Goal: Information Seeking & Learning: Learn about a topic

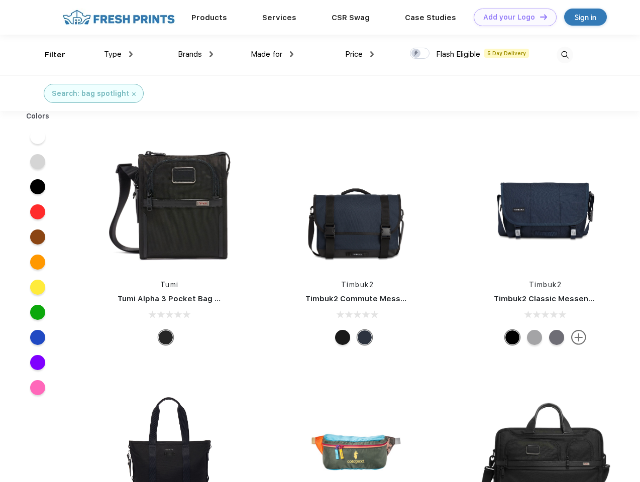
click at [511, 17] on link "Add your Logo Design Tool" at bounding box center [515, 18] width 83 height 18
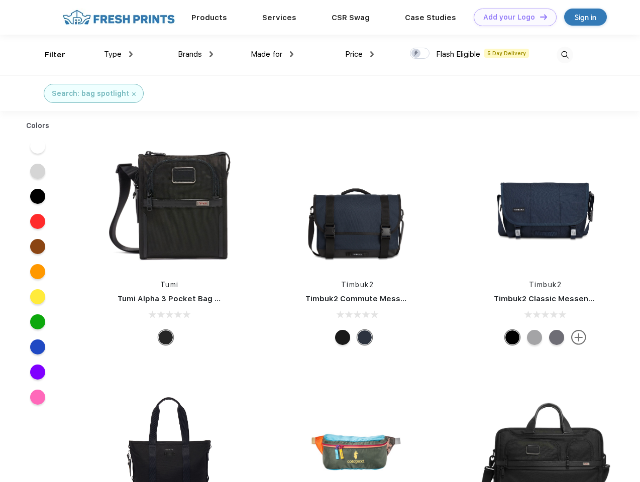
click at [48, 55] on div "Filter" at bounding box center [55, 55] width 21 height 12
click at [119, 54] on span "Type" at bounding box center [113, 54] width 18 height 9
click at [195, 54] on span "Brands" at bounding box center [190, 54] width 24 height 9
click at [272, 54] on span "Made for" at bounding box center [267, 54] width 32 height 9
click at [360, 54] on span "Price" at bounding box center [354, 54] width 18 height 9
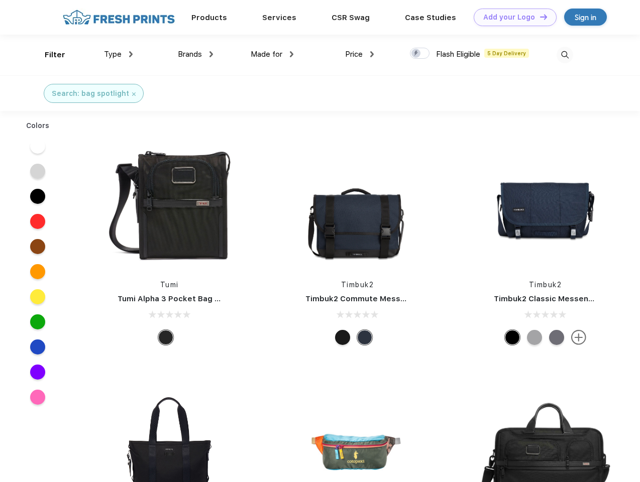
click at [420, 54] on div at bounding box center [420, 53] width 20 height 11
click at [416, 54] on input "checkbox" at bounding box center [413, 50] width 7 height 7
checkbox input "true"
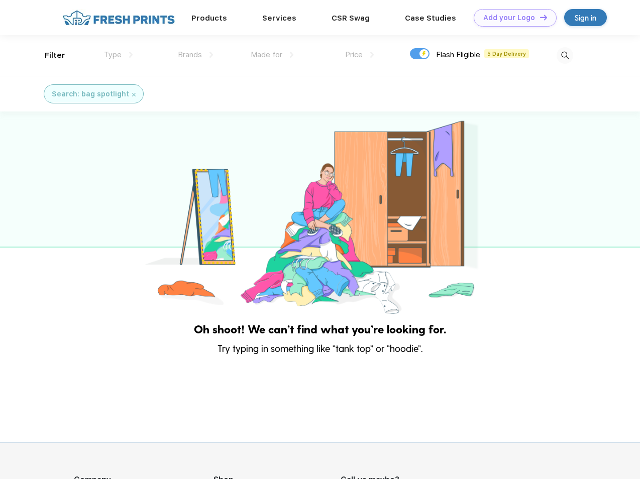
click at [565, 55] on img at bounding box center [564, 55] width 17 height 17
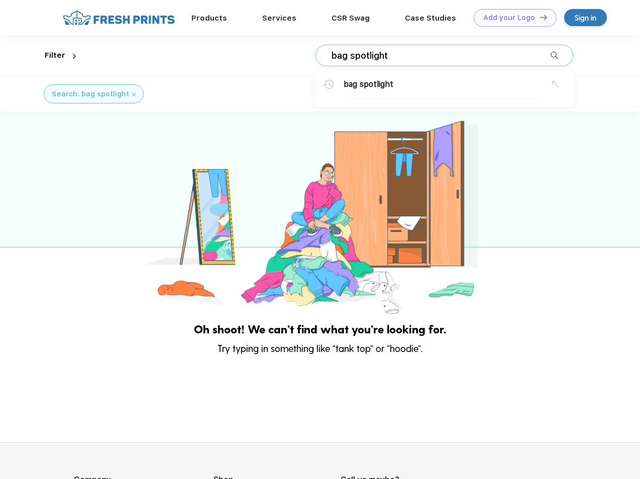
click at [38, 137] on div at bounding box center [320, 213] width 640 height 205
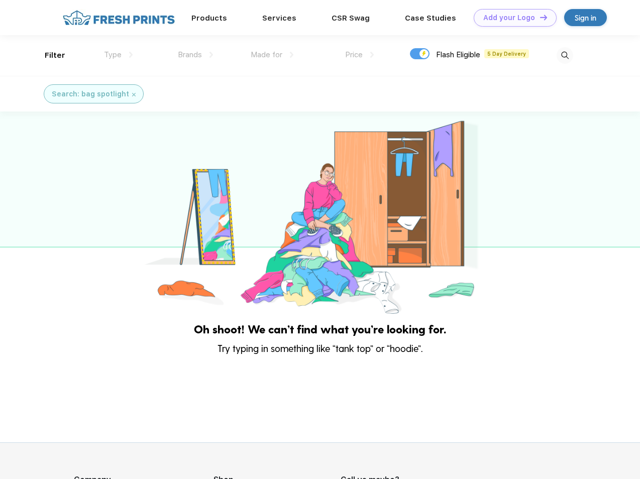
click at [38, 162] on div at bounding box center [320, 213] width 640 height 205
